Goal: Information Seeking & Learning: Learn about a topic

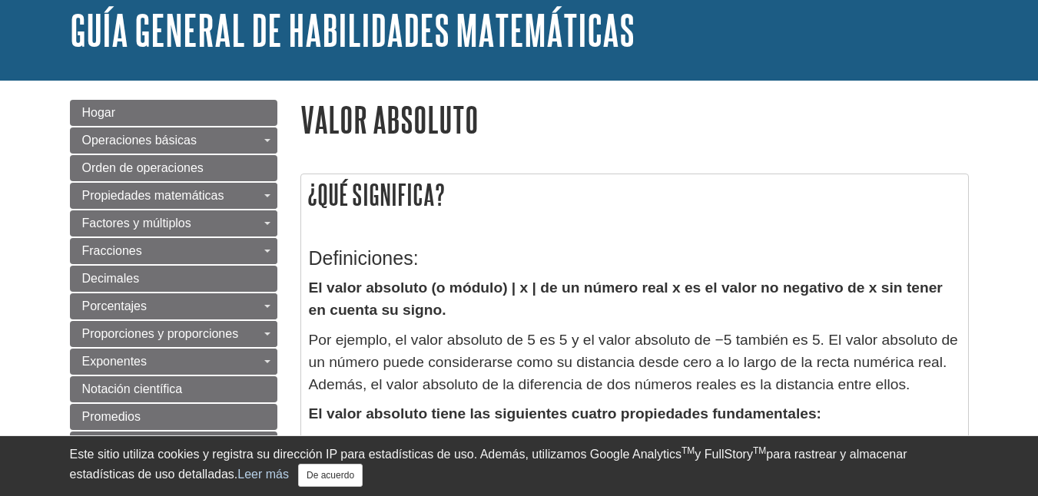
scroll to position [91, 0]
drag, startPoint x: 1036, startPoint y: 52, endPoint x: 1041, endPoint y: 61, distance: 9.6
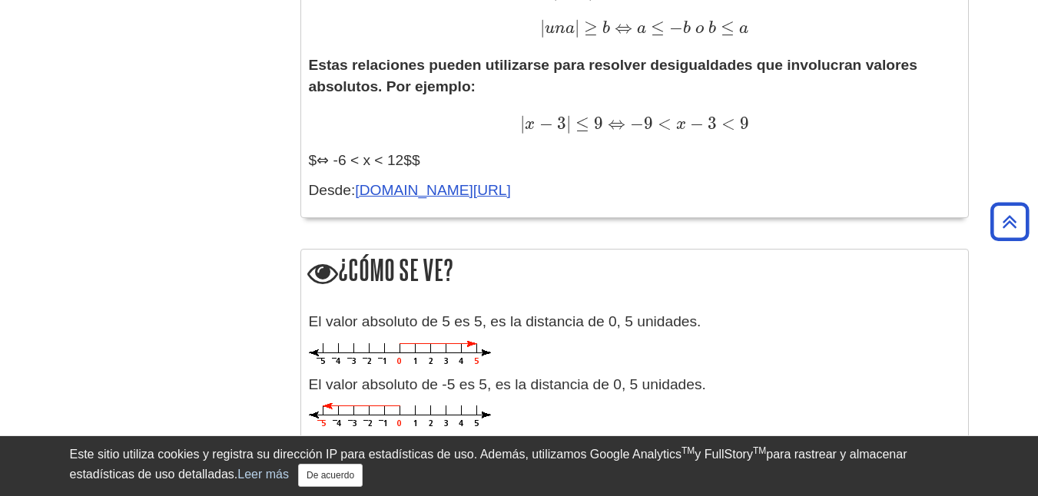
scroll to position [1325, 0]
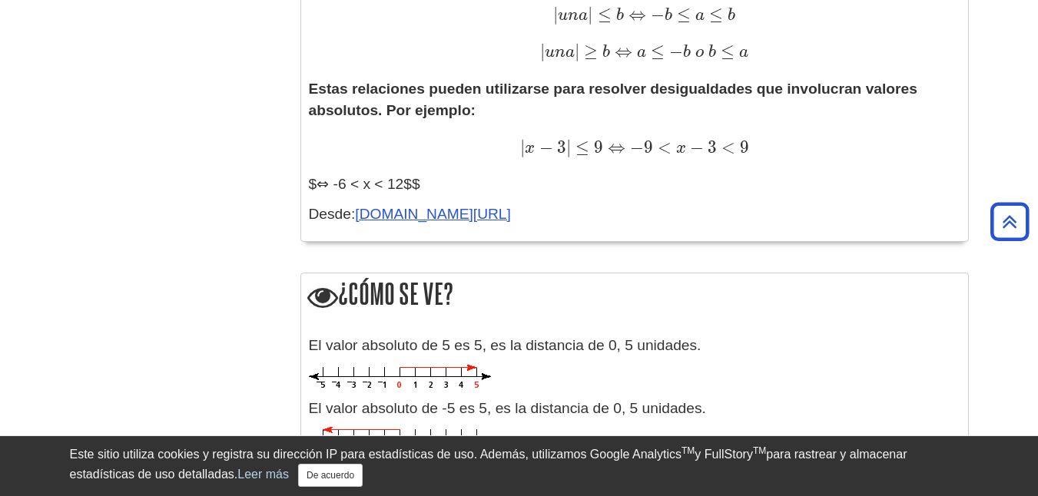
drag, startPoint x: 316, startPoint y: 209, endPoint x: 609, endPoint y: 214, distance: 293.6
click at [609, 214] on p "Desde: en.wikipedia.org/wiki/Absolute_value" at bounding box center [635, 215] width 652 height 22
click at [601, 211] on p "Desde: en.wikipedia.org/wiki/Absolute_value" at bounding box center [635, 215] width 652 height 22
click at [351, 173] on p "Estas relaciones pueden utilizarse para resolver desigualdades que involucran v…" at bounding box center [635, 137] width 652 height 118
drag, startPoint x: 310, startPoint y: 209, endPoint x: 567, endPoint y: 184, distance: 257.9
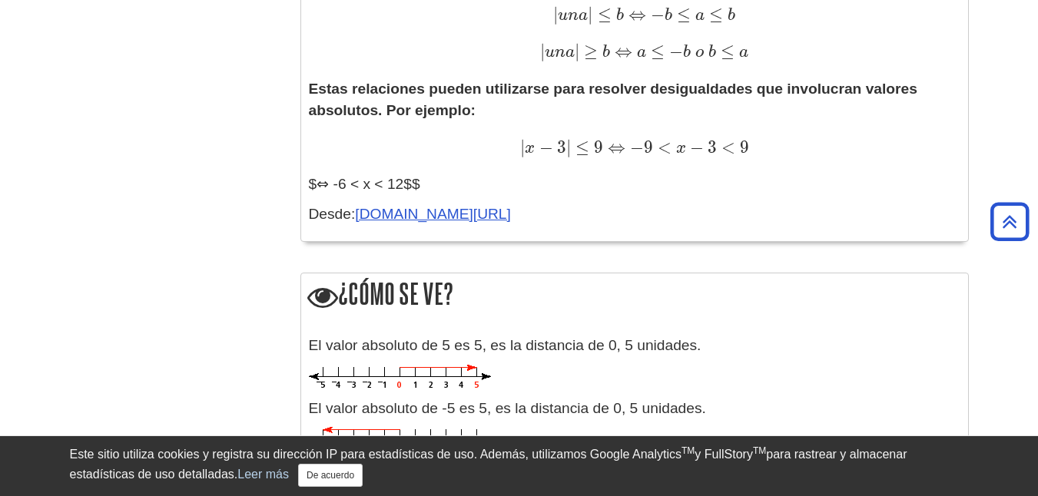
drag, startPoint x: 354, startPoint y: 217, endPoint x: 599, endPoint y: 218, distance: 244.4
click at [599, 218] on p "Desde: en.wikipedia.org/wiki/Absolute_value" at bounding box center [635, 215] width 652 height 22
copy link "[DOMAIN_NAME][URL]"
